Goal: Check status: Check status

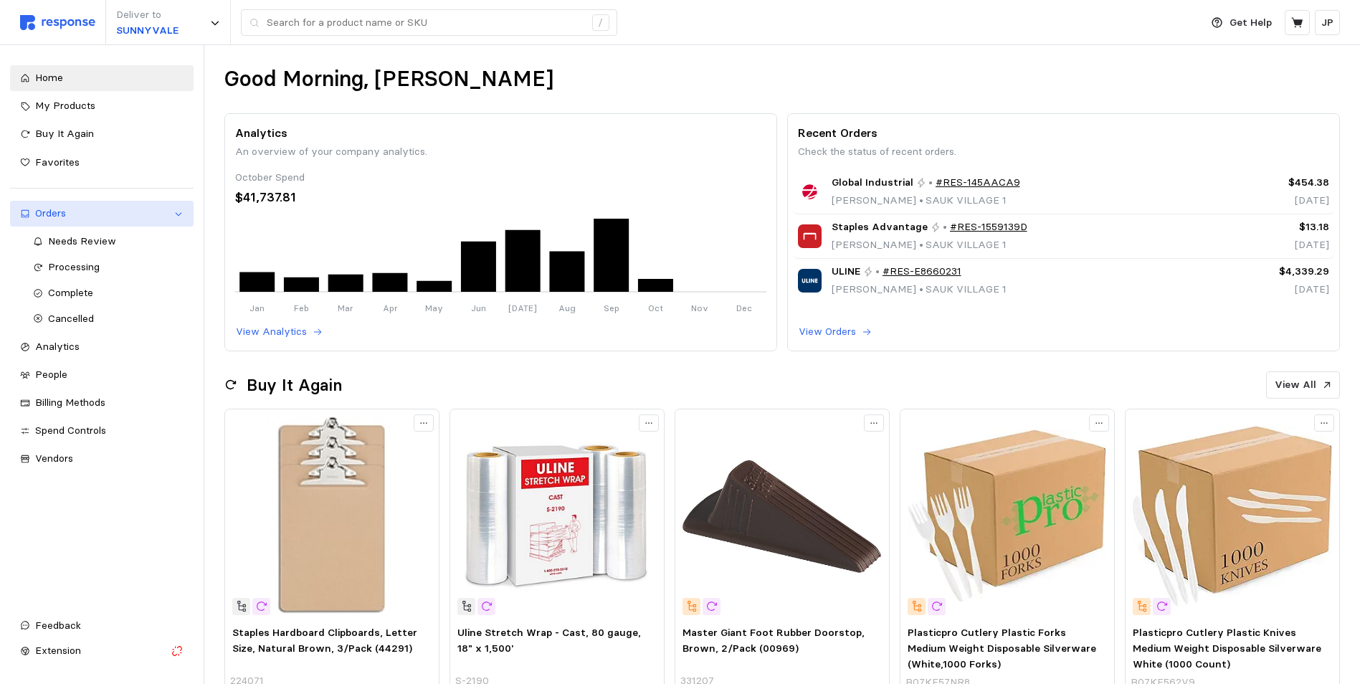
click at [54, 209] on div "Orders" at bounding box center [101, 214] width 133 height 16
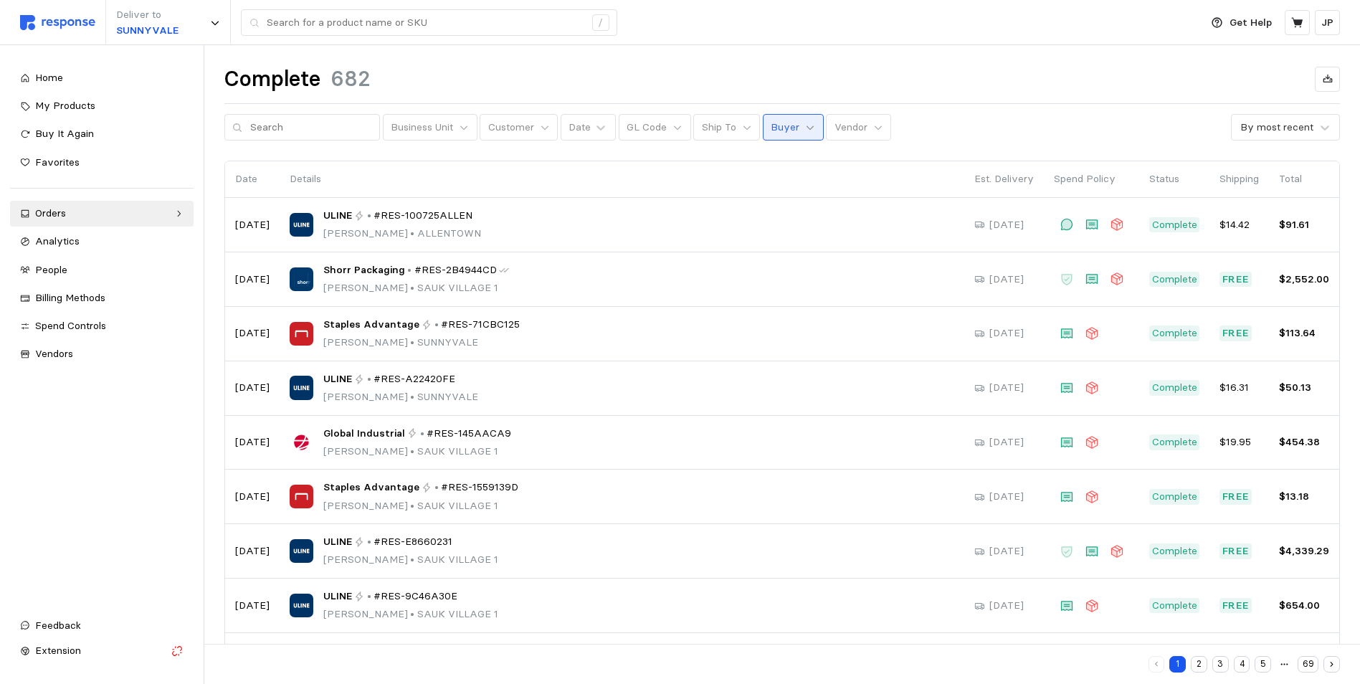
click at [805, 129] on icon at bounding box center [810, 128] width 10 height 10
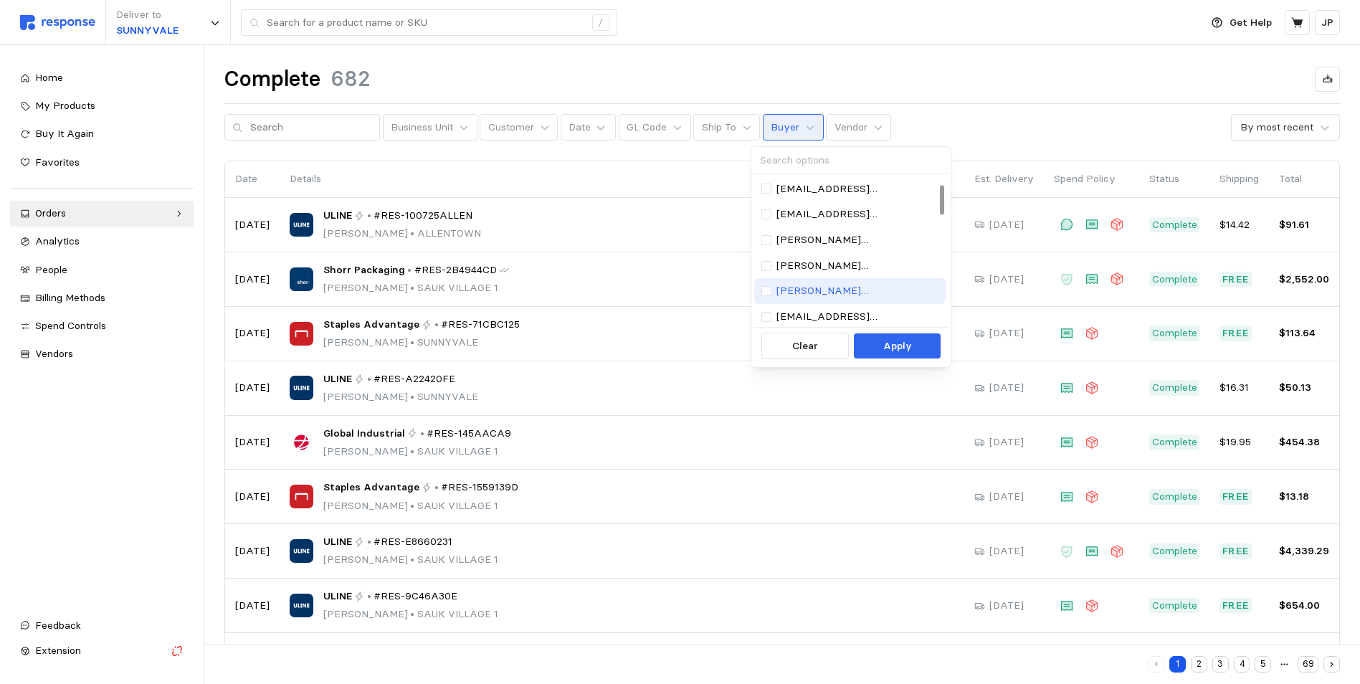
scroll to position [215, 0]
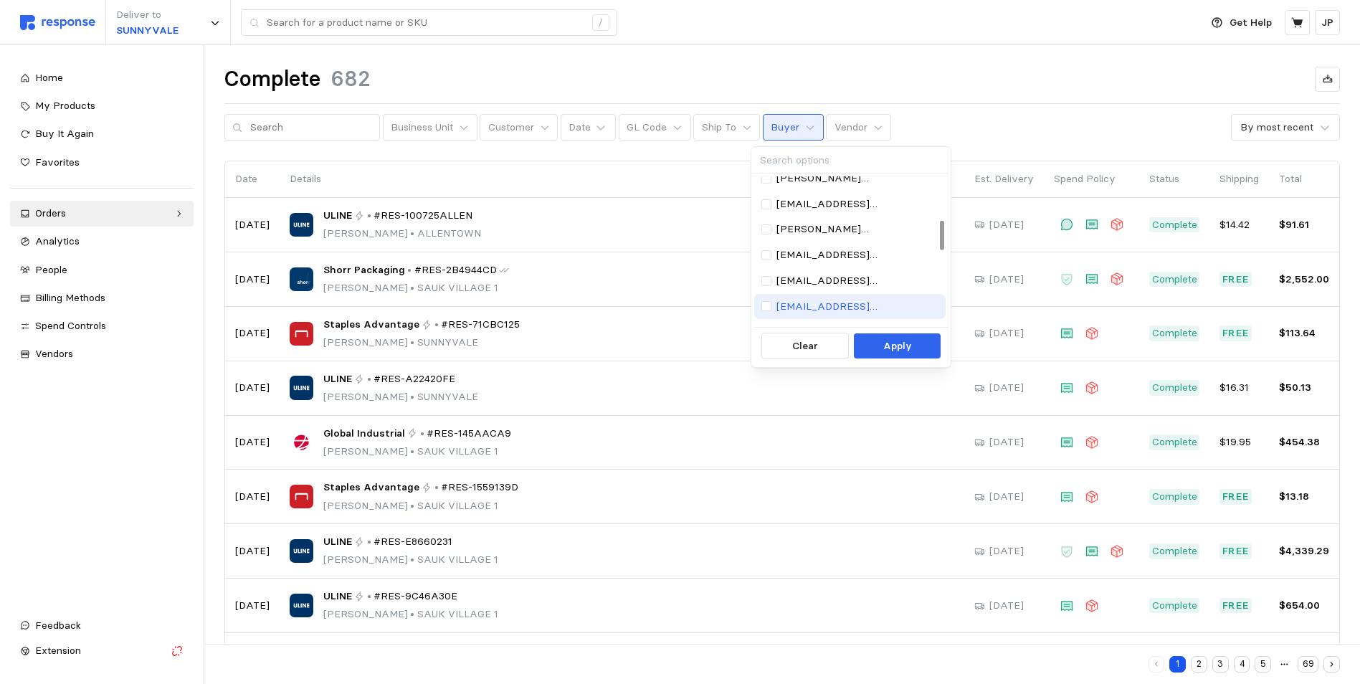
click at [806, 305] on p "[EMAIL_ADDRESS][DOMAIN_NAME]" at bounding box center [857, 307] width 162 height 16
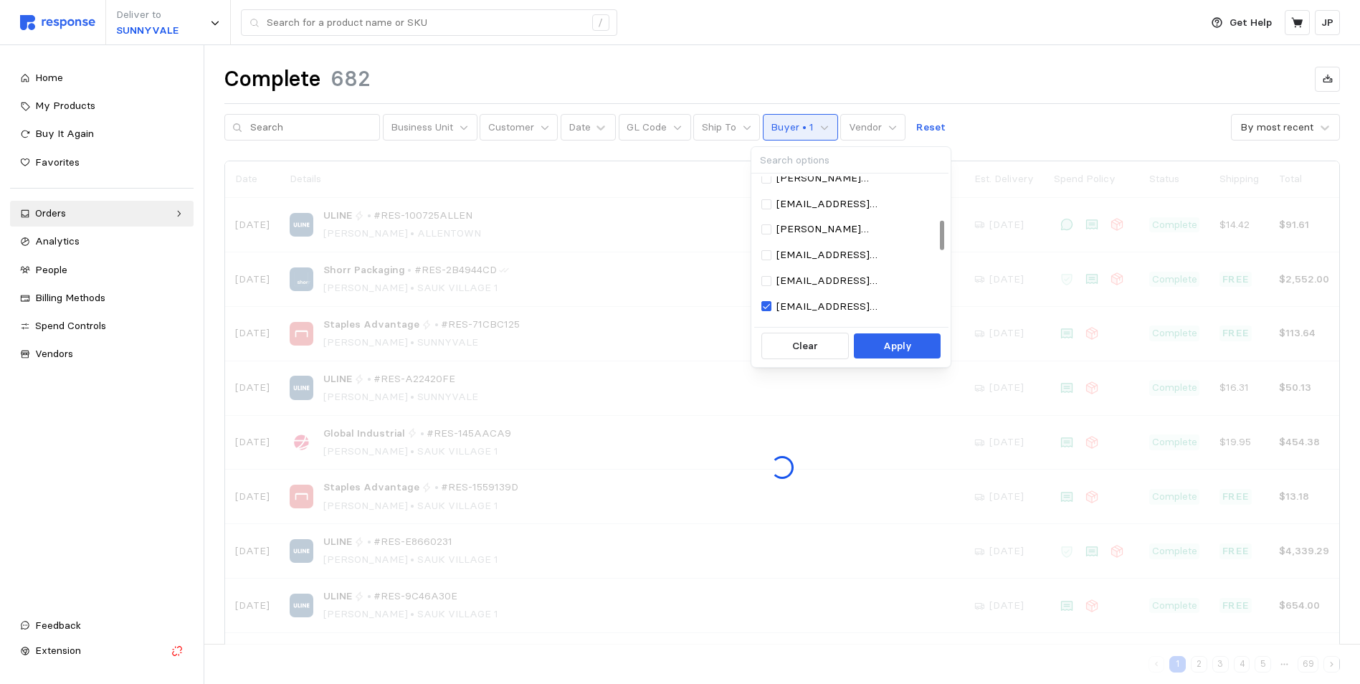
click at [891, 347] on p "Apply" at bounding box center [897, 346] width 29 height 16
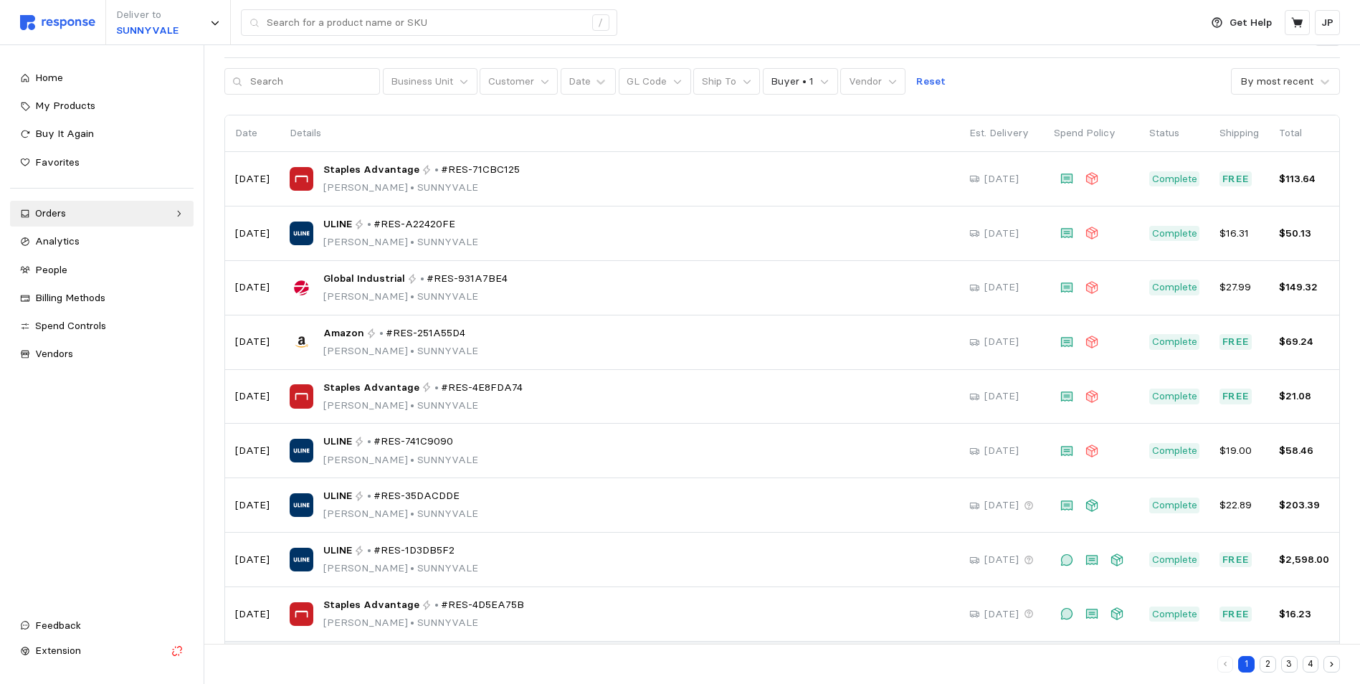
scroll to position [118, 0]
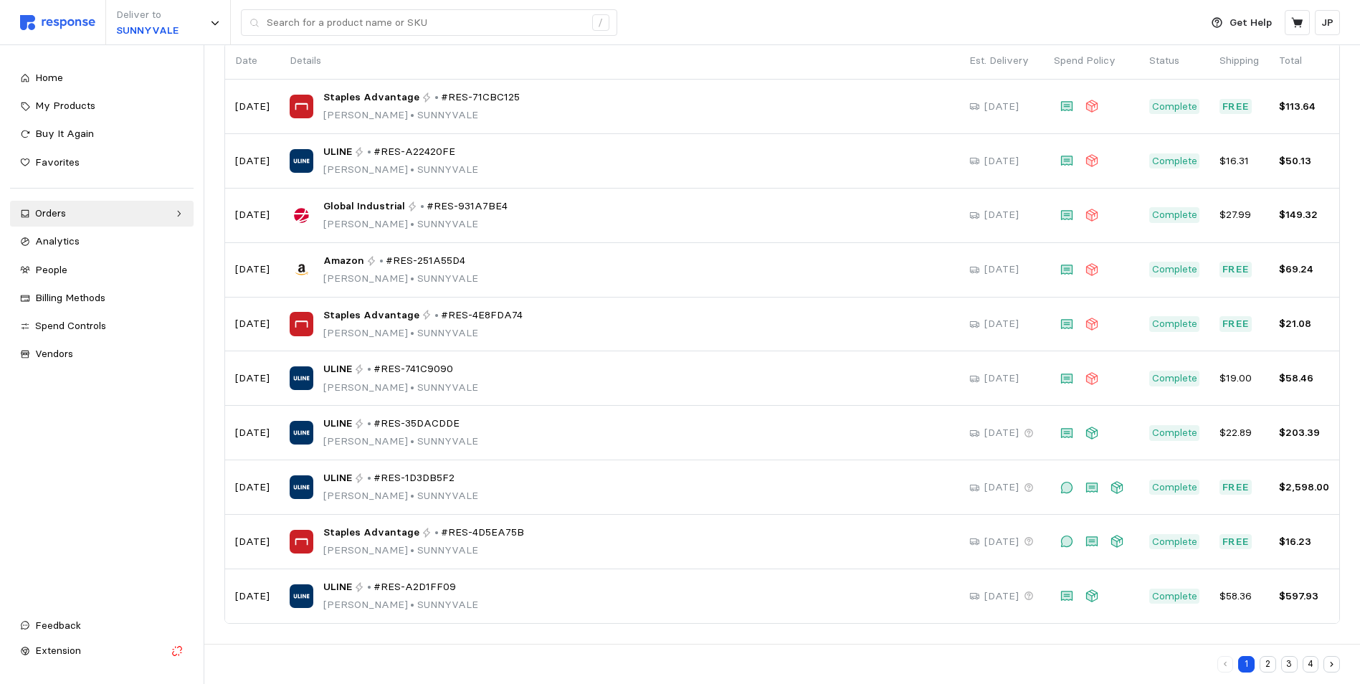
click at [1269, 660] on button "2" at bounding box center [1267, 664] width 16 height 16
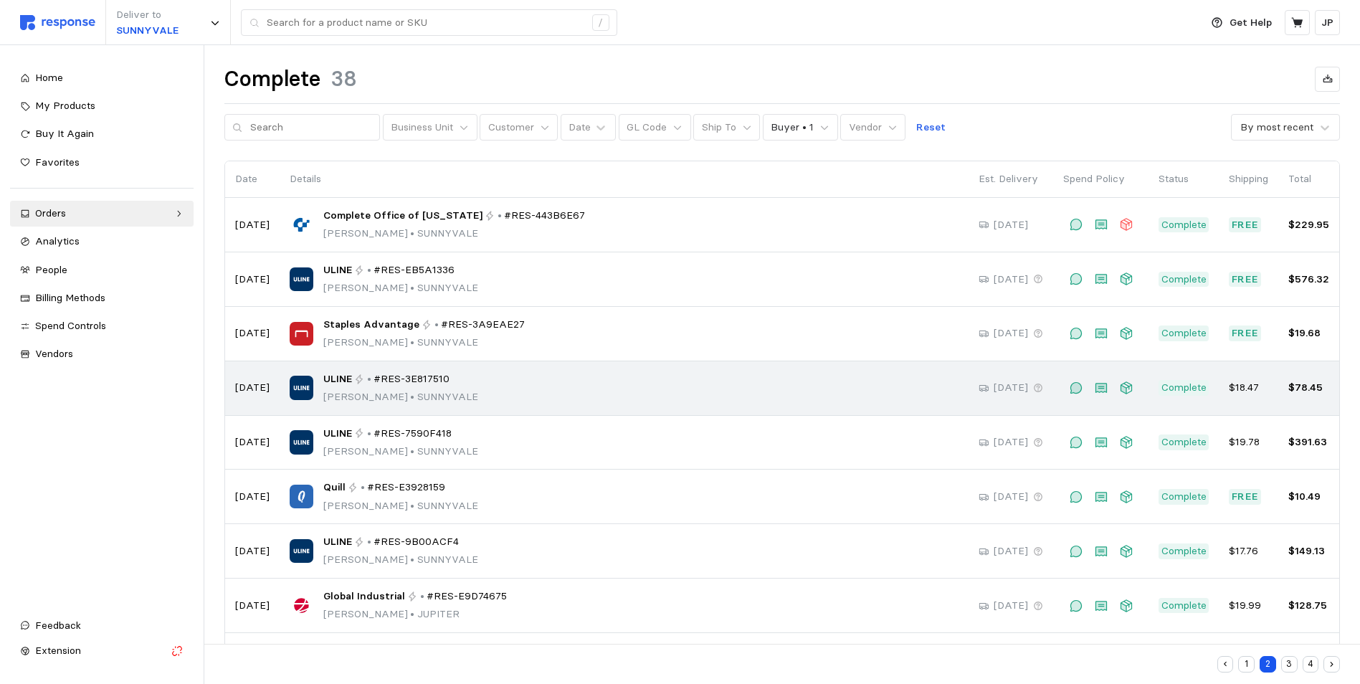
drag, startPoint x: 448, startPoint y: 211, endPoint x: 776, endPoint y: 369, distance: 363.5
click at [778, 374] on div "ULINE • #RES-3E817510 [PERSON_NAME] • [GEOGRAPHIC_DATA]" at bounding box center [624, 388] width 669 height 34
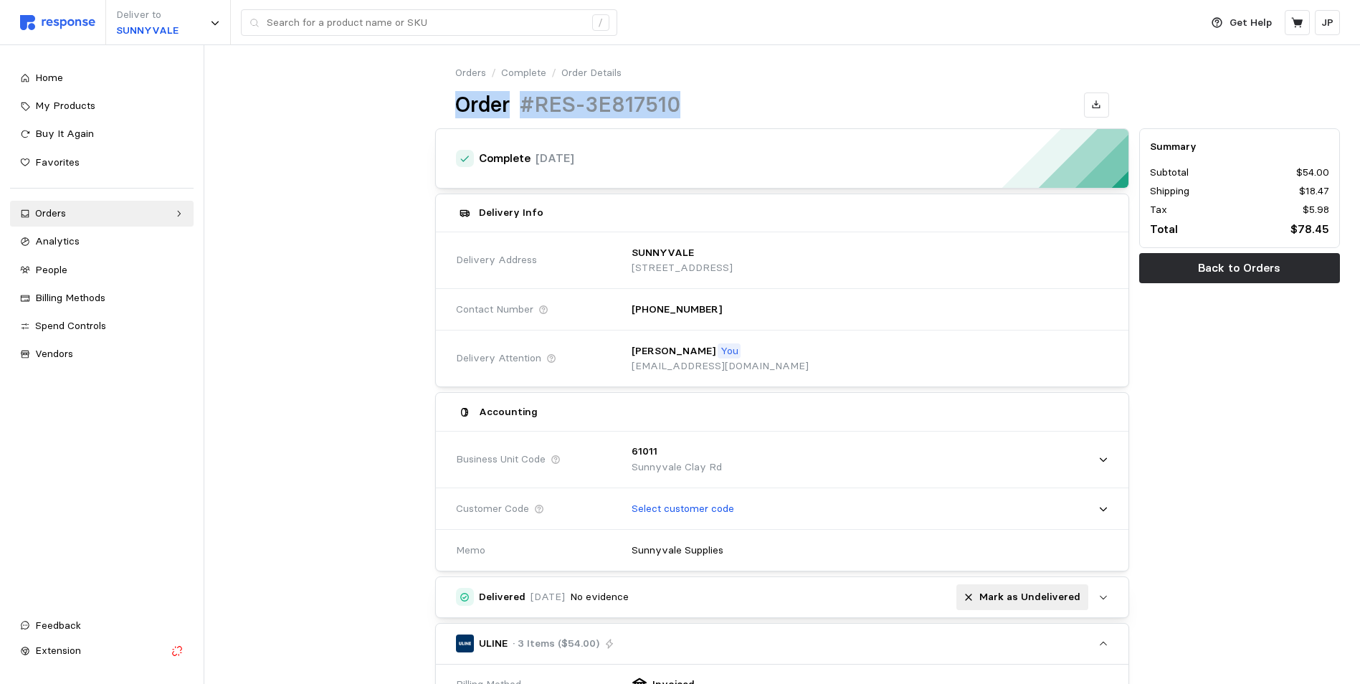
drag, startPoint x: 683, startPoint y: 95, endPoint x: 453, endPoint y: 104, distance: 230.3
click at [453, 104] on div "Orders / Complete / Order Details Order #RES-3E817510" at bounding box center [782, 91] width 694 height 53
copy div "Order #RES-3E817510"
click at [55, 80] on span "Home" at bounding box center [49, 77] width 28 height 13
